Goal: Obtain resource: Download file/media

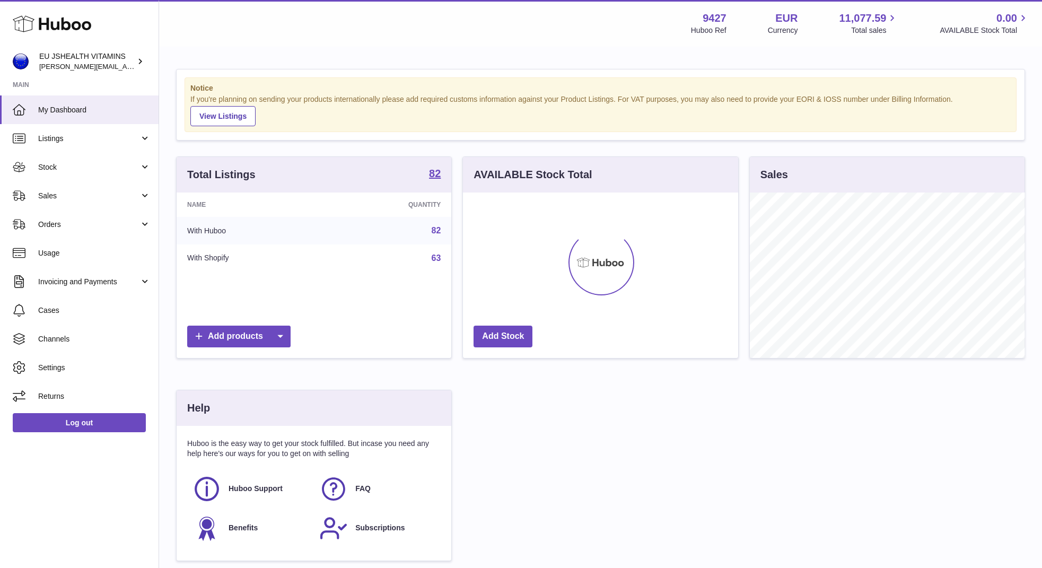
scroll to position [165, 275]
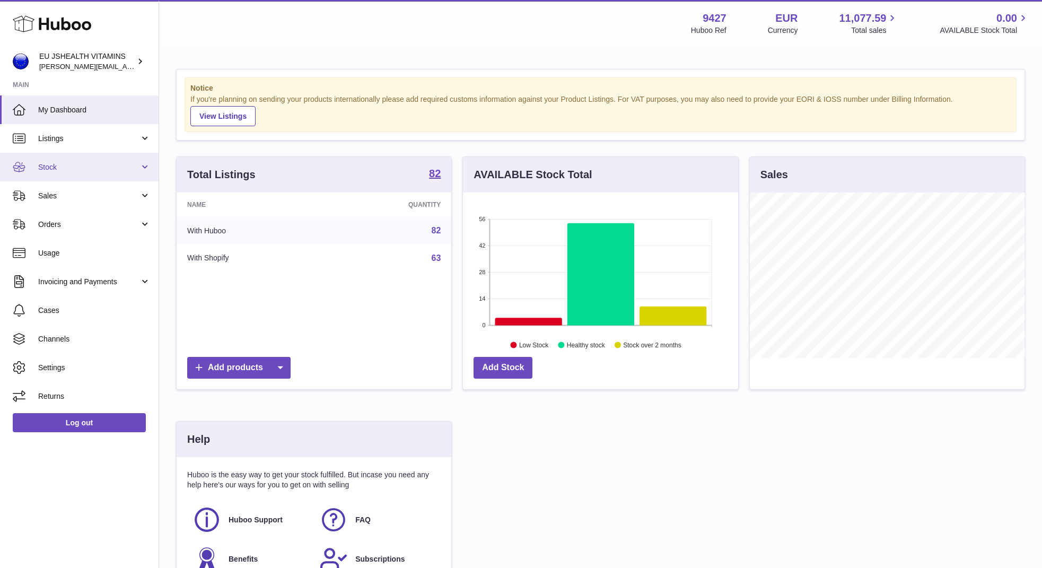
click at [86, 164] on span "Stock" at bounding box center [88, 167] width 101 height 10
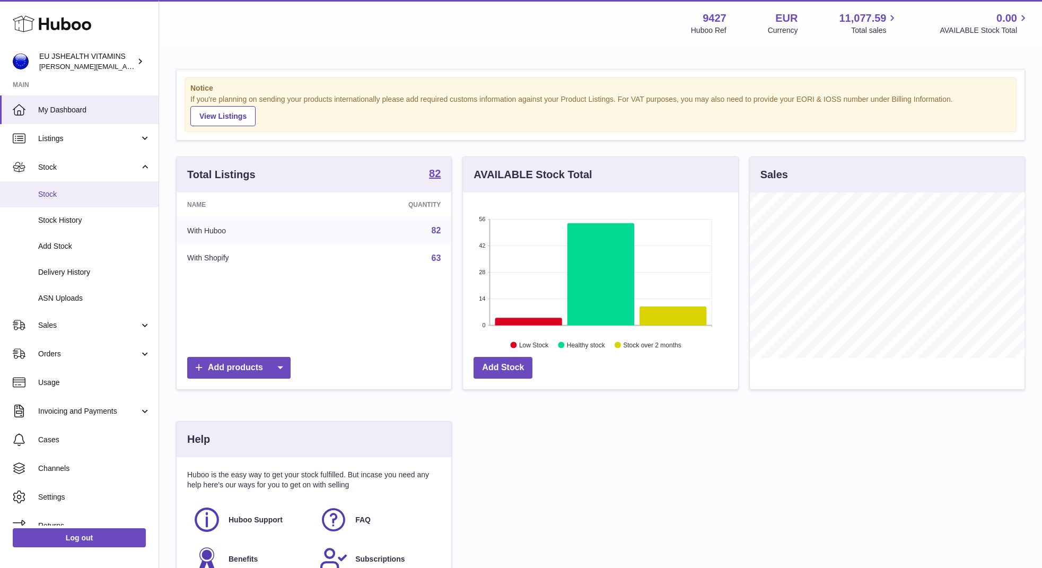
click at [67, 194] on span "Stock" at bounding box center [94, 194] width 112 height 10
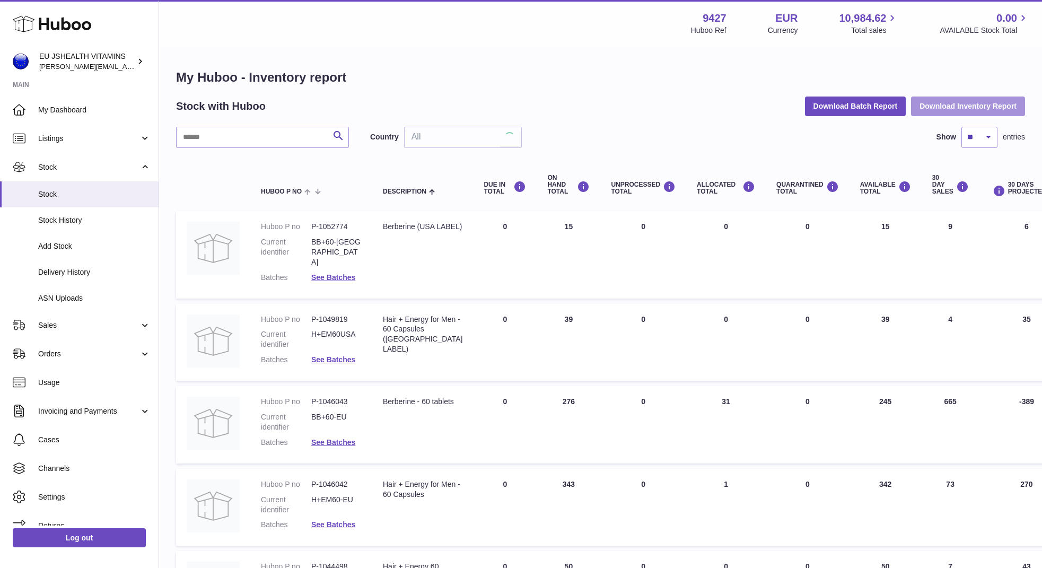
click at [939, 107] on button "Download Inventory Report" at bounding box center [968, 106] width 114 height 19
click at [416, 83] on h1 "My Huboo - Inventory report" at bounding box center [600, 77] width 849 height 17
click at [75, 534] on link "Log out" at bounding box center [79, 537] width 133 height 19
